Goal: Transaction & Acquisition: Purchase product/service

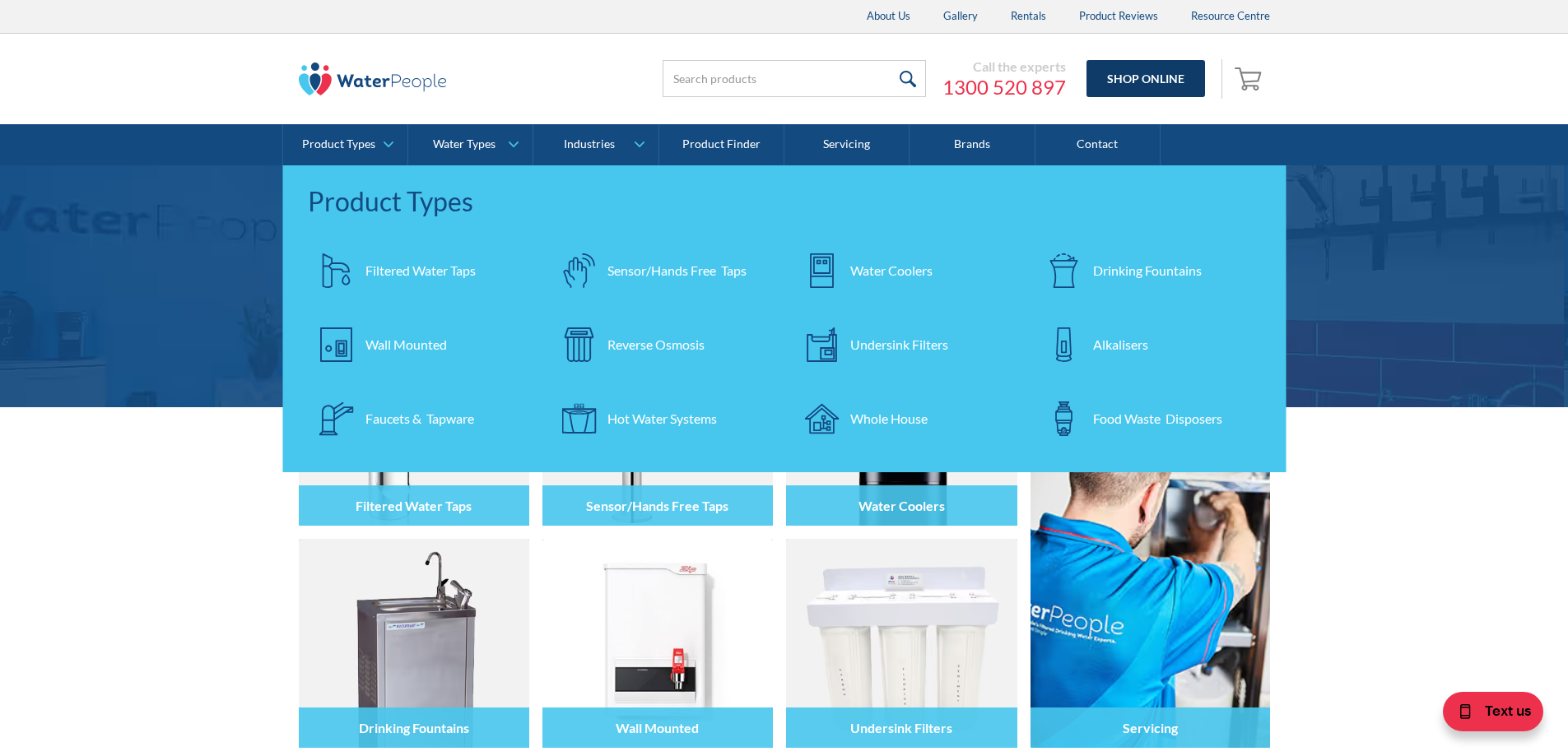
click at [1144, 84] on link "Shop Online" at bounding box center [1145, 78] width 119 height 37
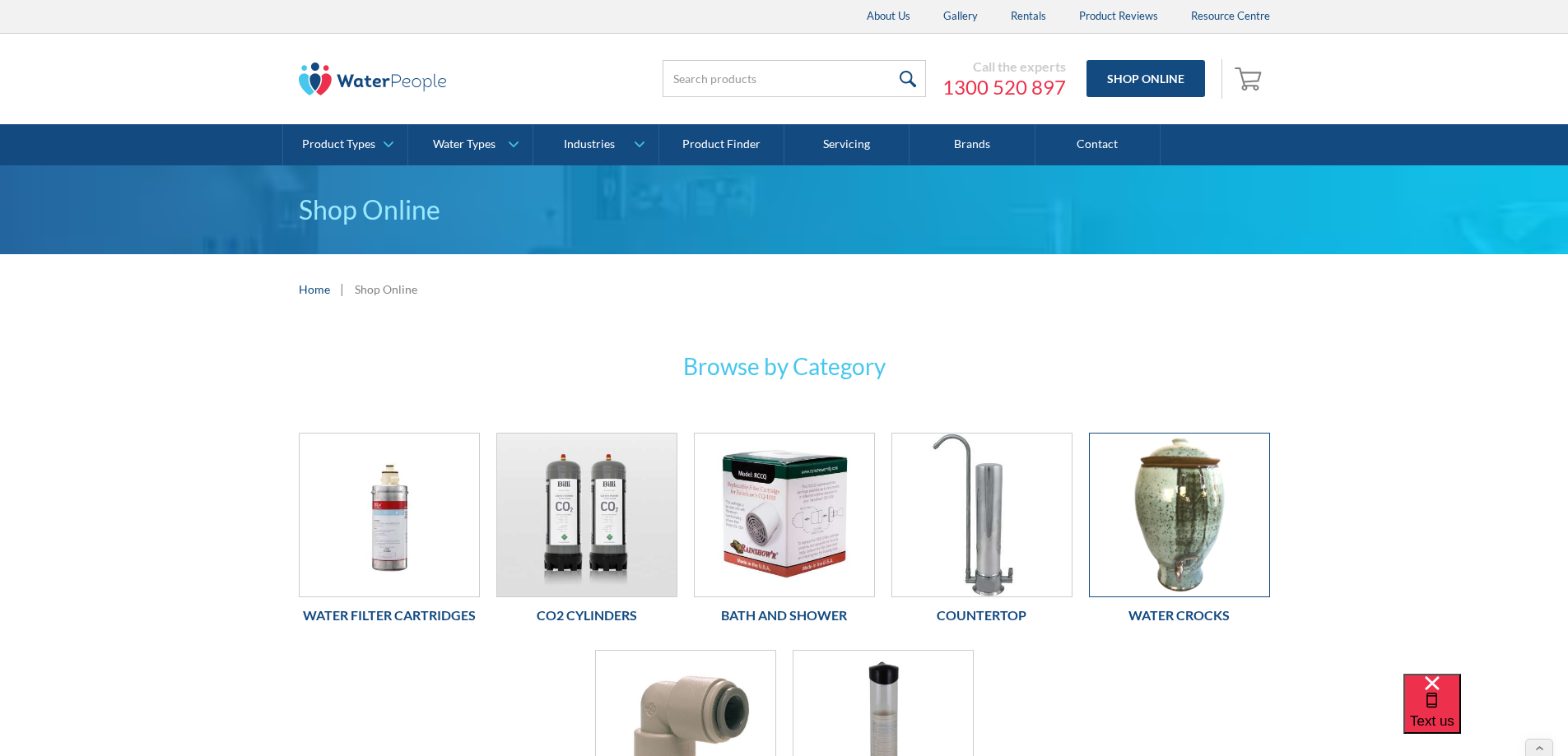
click at [1147, 476] on img at bounding box center [1179, 515] width 179 height 163
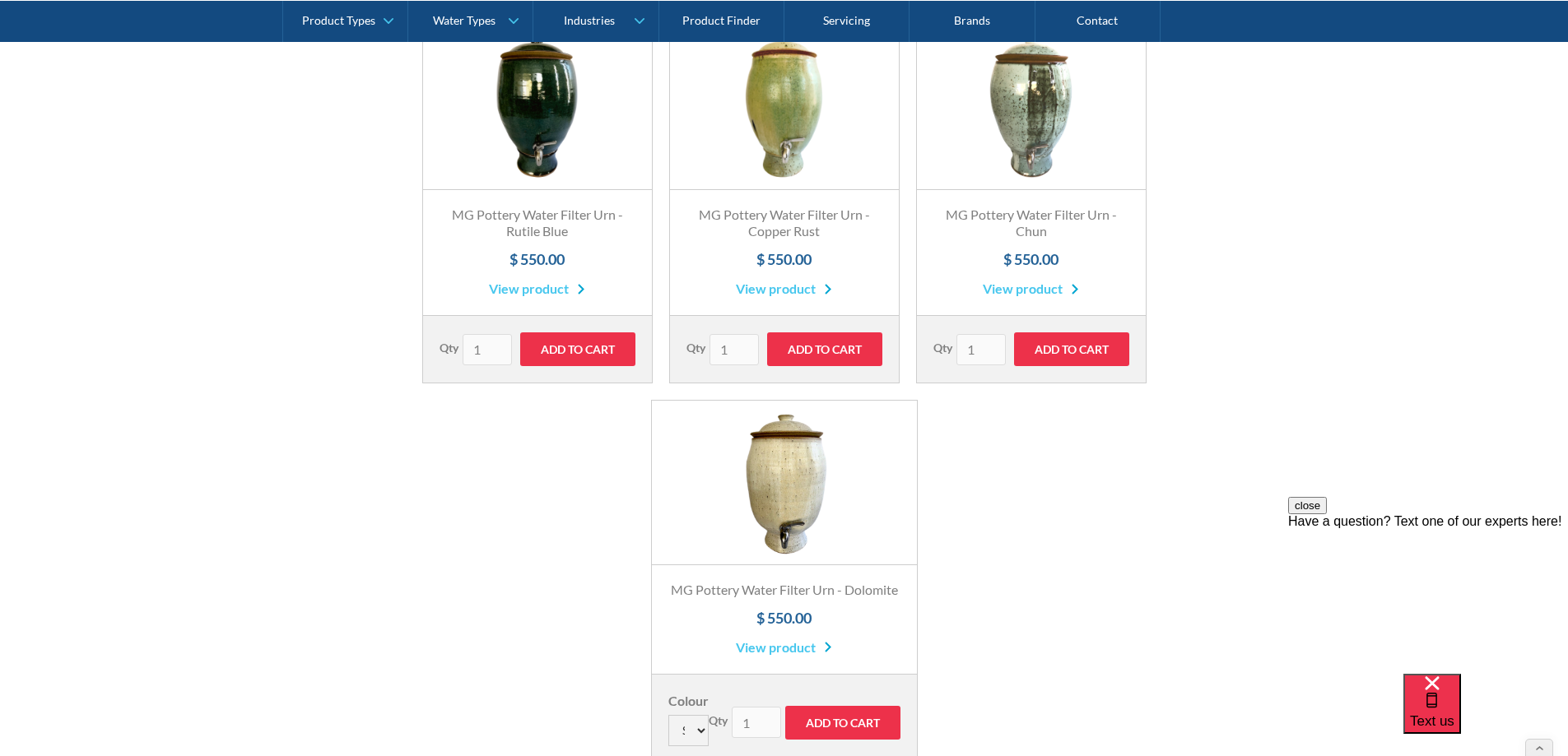
scroll to position [329, 0]
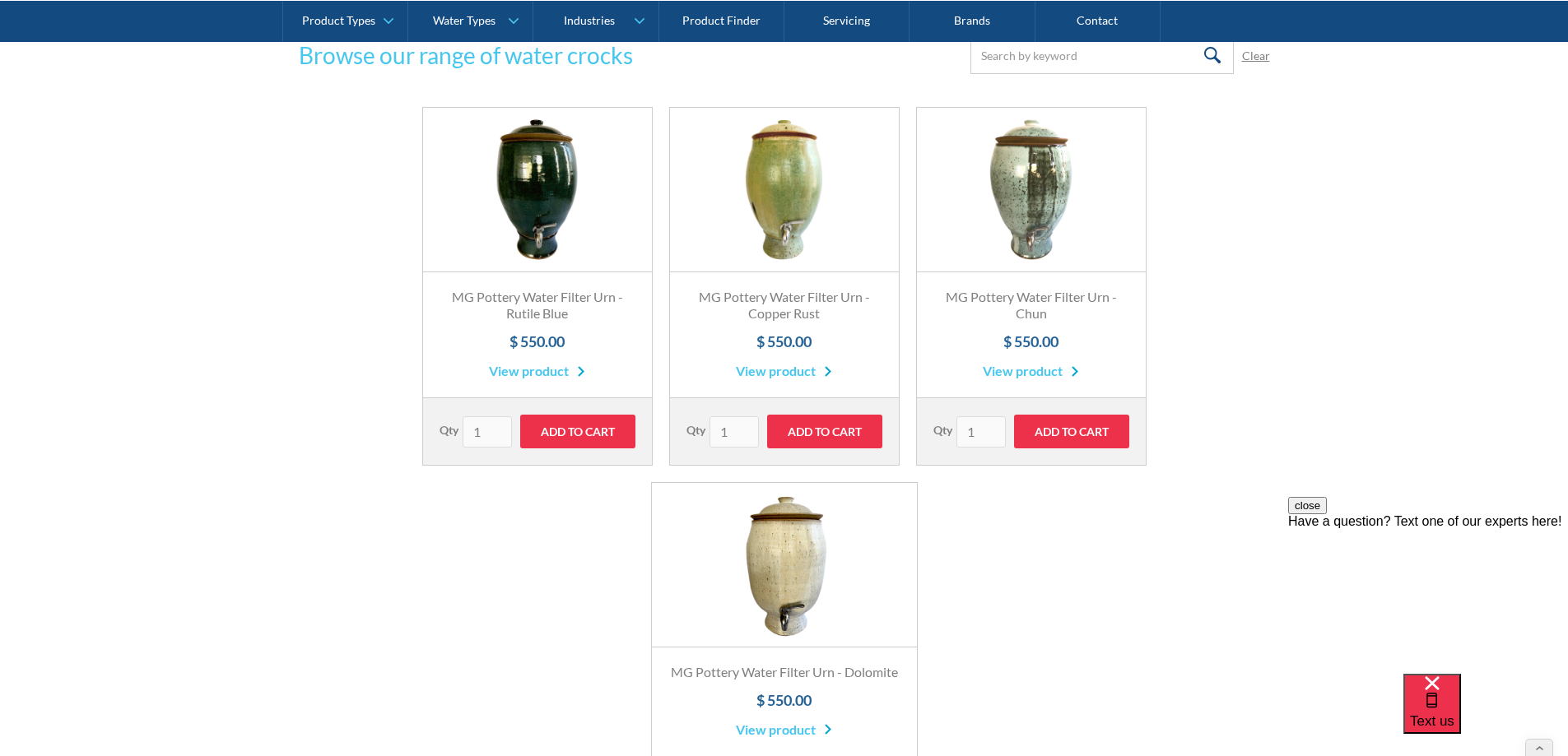
click at [1064, 188] on link "Fits Most Brands Best Seller" at bounding box center [1032, 190] width 229 height 165
